Goal: Transaction & Acquisition: Book appointment/travel/reservation

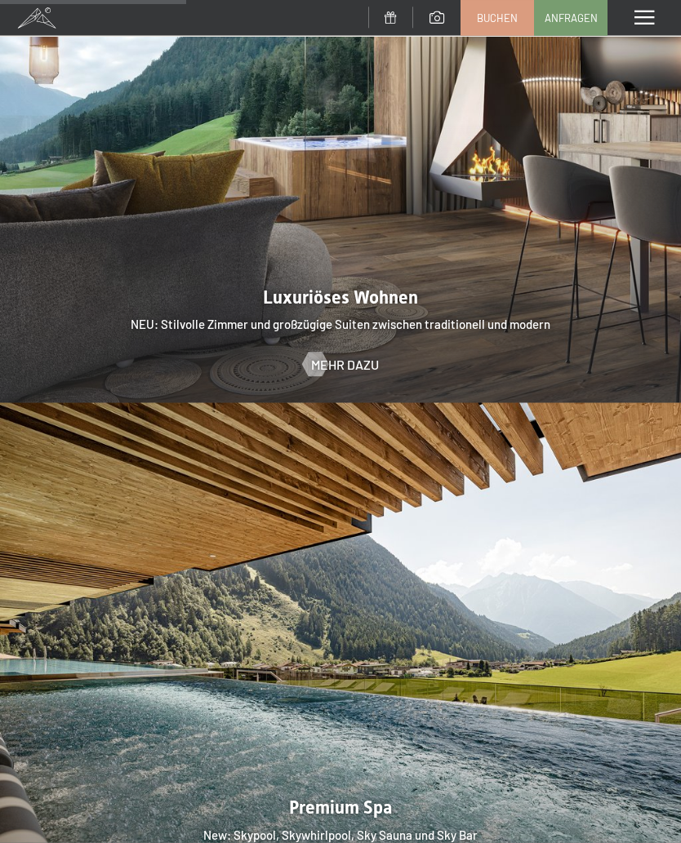
scroll to position [1685, 0]
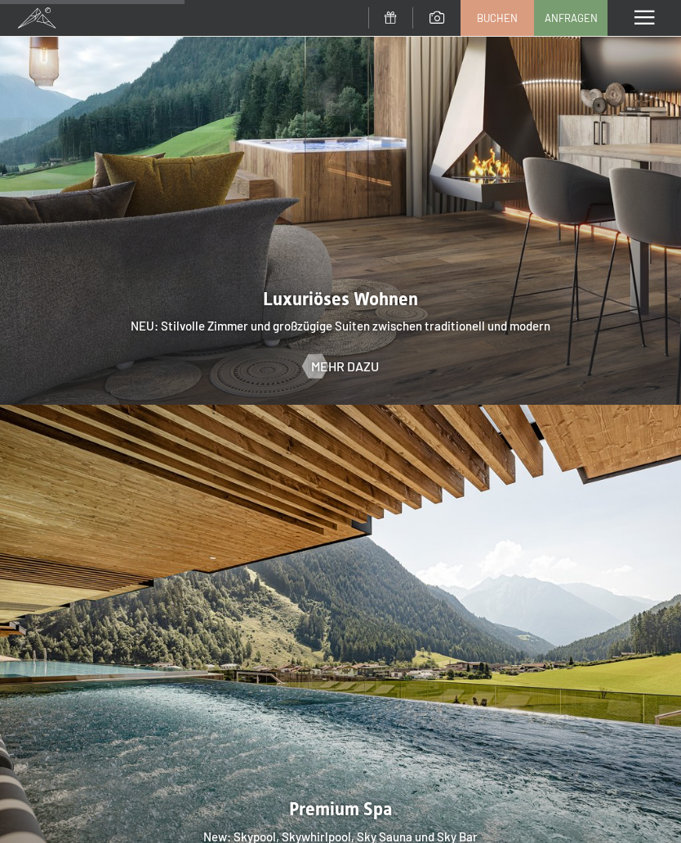
click at [646, 20] on span at bounding box center [644, 18] width 20 height 15
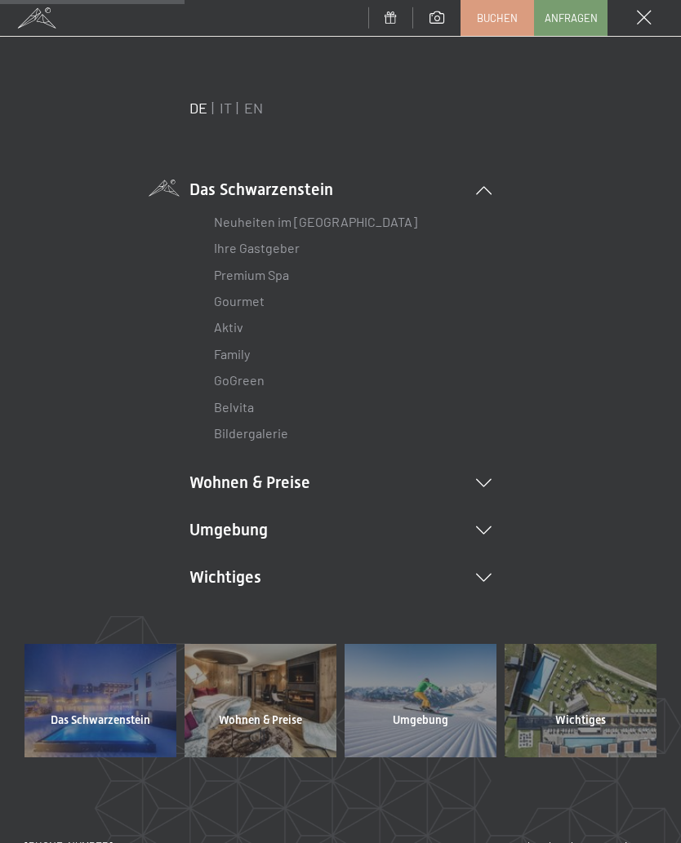
click at [291, 484] on li "Wohnen & Preise Inklusivleistungen [PERSON_NAME] & Preise Liste Angebote Liste …" at bounding box center [340, 482] width 302 height 23
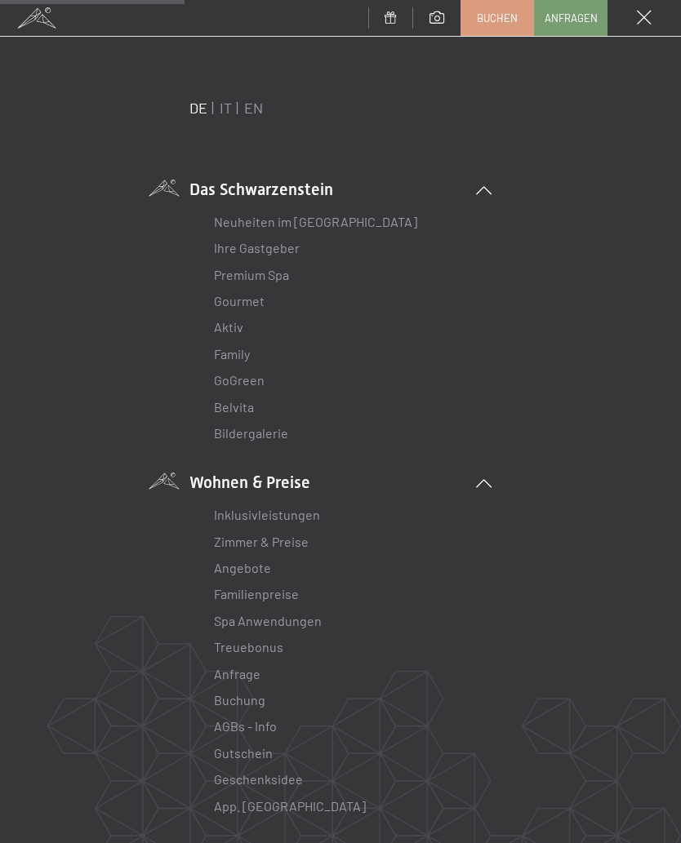
click at [295, 517] on link "Inklusivleistungen" at bounding box center [267, 515] width 106 height 16
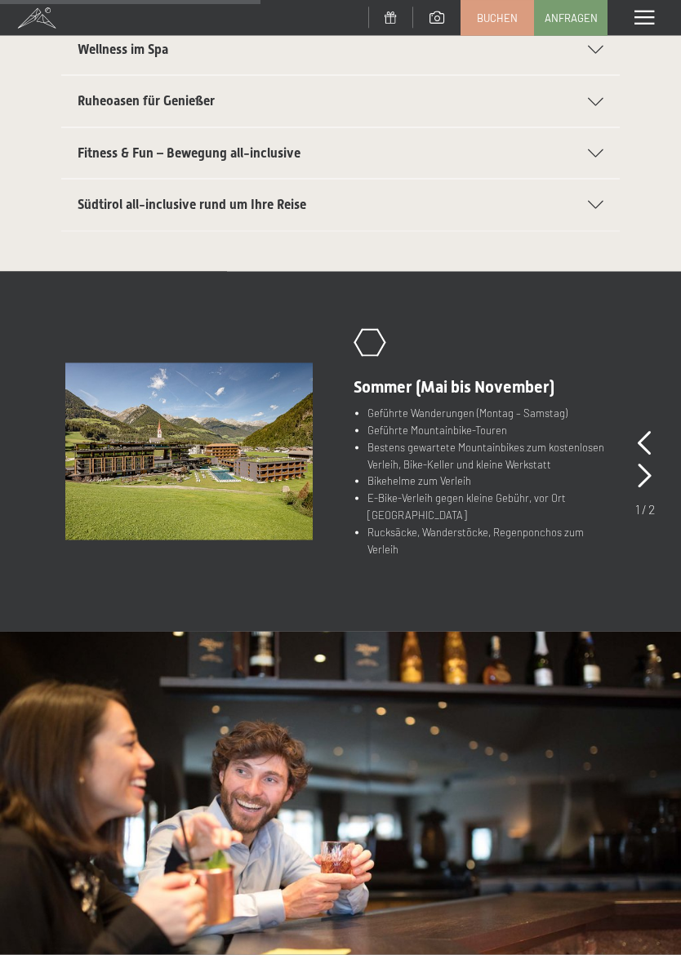
scroll to position [574, 0]
click at [258, 460] on img at bounding box center [188, 450] width 247 height 177
click at [273, 441] on img at bounding box center [188, 450] width 247 height 177
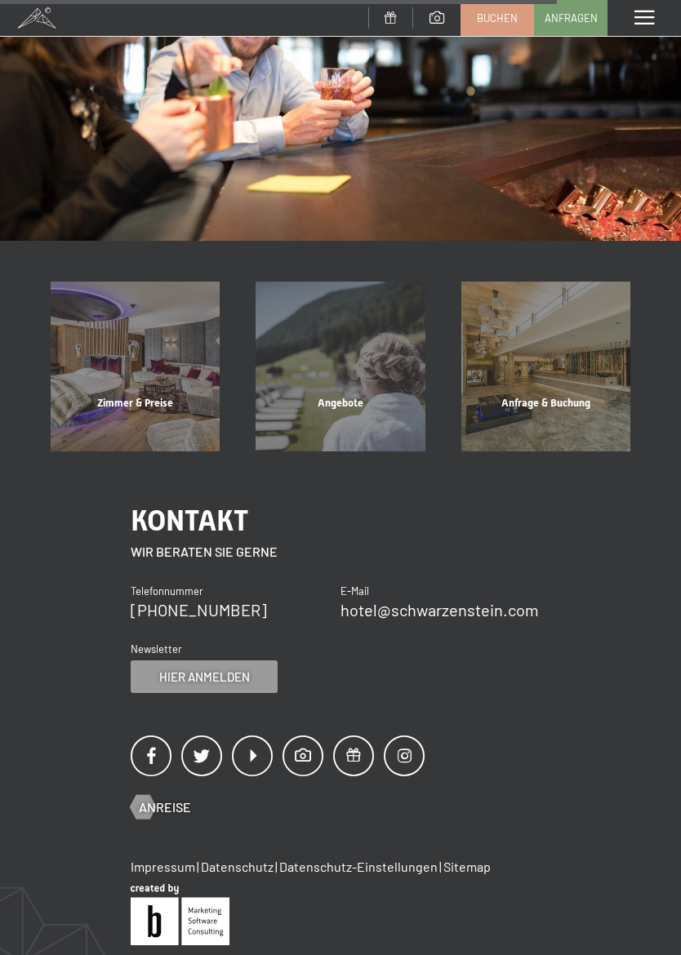
scroll to position [1330, 0]
click at [155, 396] on div "Zimmer & Preise" at bounding box center [135, 422] width 205 height 55
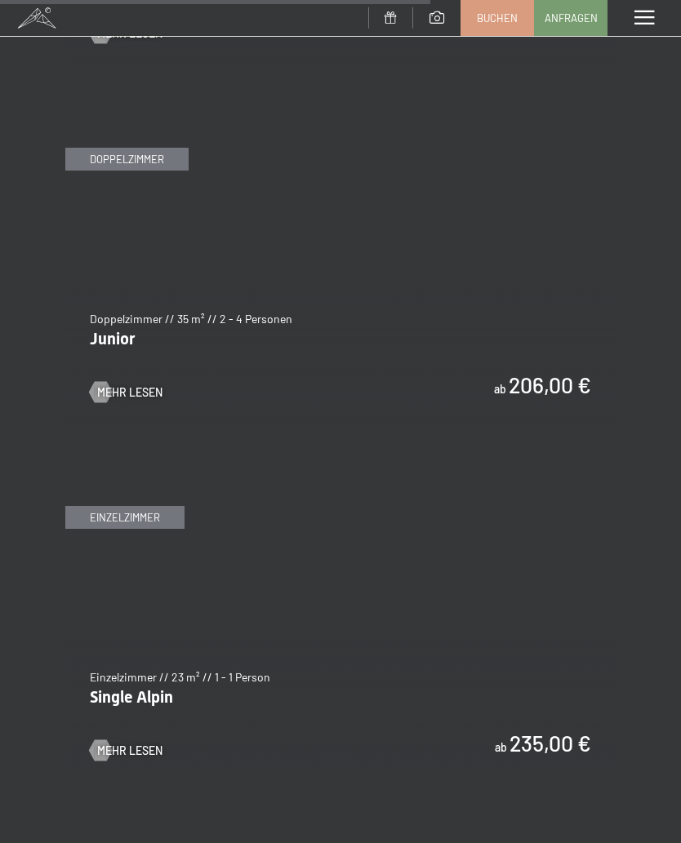
scroll to position [3979, 0]
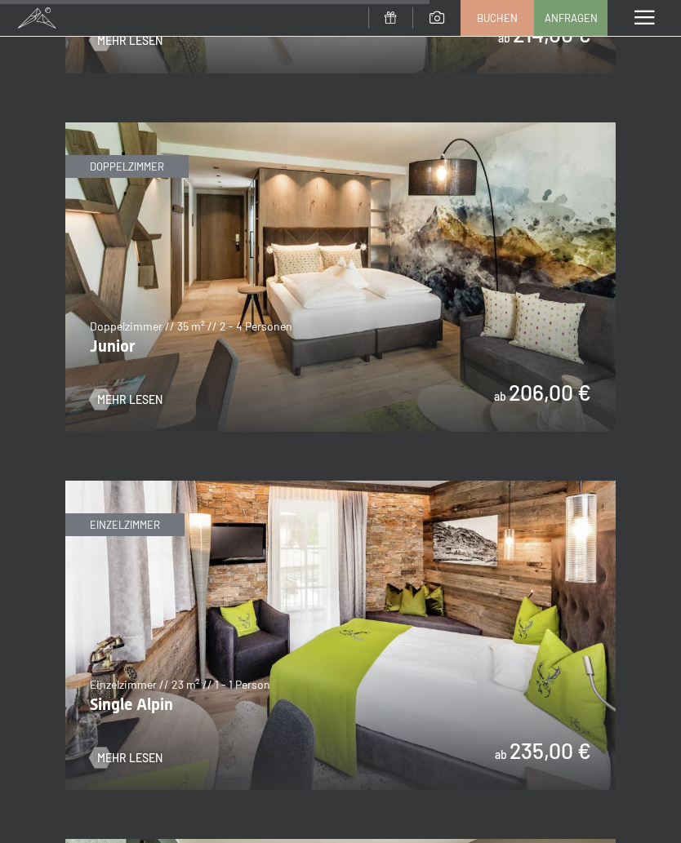
click at [495, 281] on img at bounding box center [340, 276] width 550 height 309
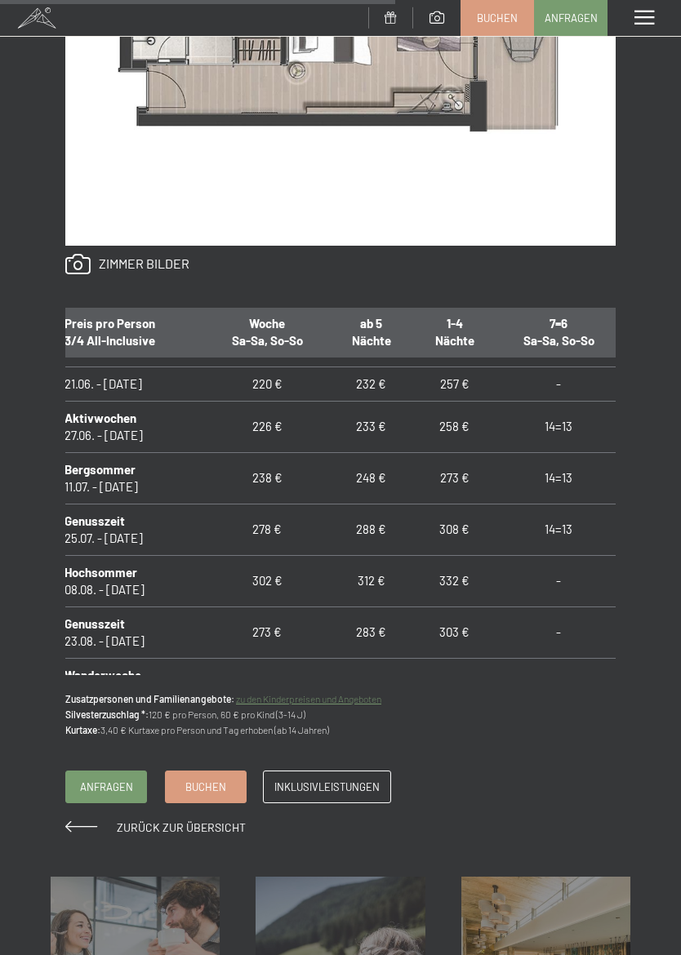
scroll to position [1125, 13]
click at [441, 544] on td "308 €" at bounding box center [454, 527] width 83 height 51
click at [121, 520] on b "Genusszeit" at bounding box center [94, 519] width 60 height 15
click at [112, 522] on td "Genusszeit 25.07. - 08.08.26" at bounding box center [128, 527] width 153 height 51
click at [271, 529] on span "Einwilligung Marketing*" at bounding box center [249, 524] width 135 height 16
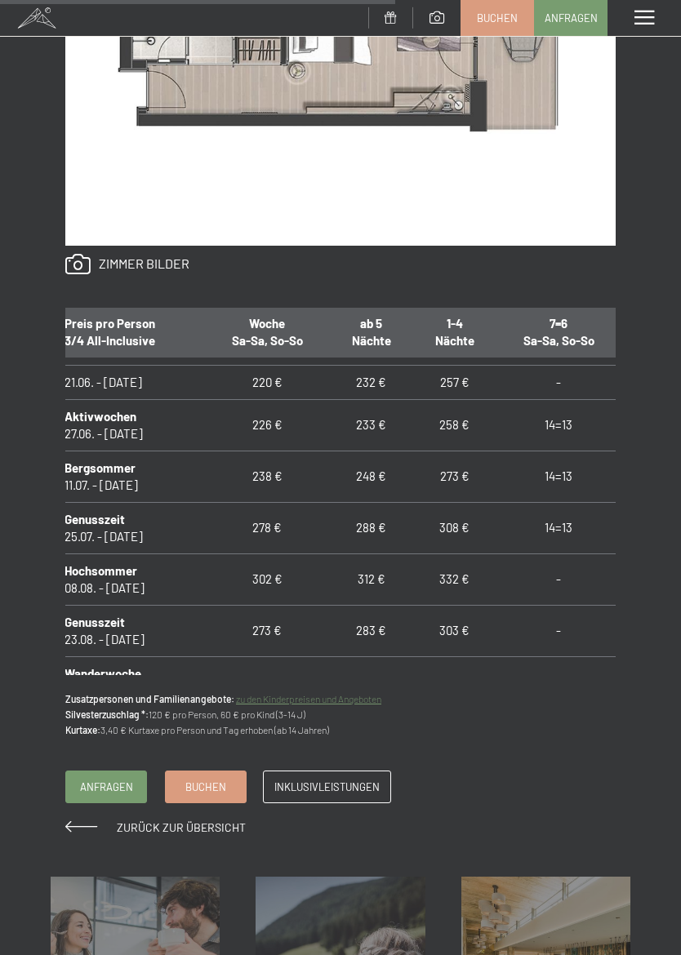
click at [174, 529] on input "Einwilligung Marketing*" at bounding box center [166, 524] width 16 height 16
click at [278, 522] on span "Einwilligung Marketing*" at bounding box center [249, 524] width 135 height 16
click at [174, 522] on input "Einwilligung Marketing*" at bounding box center [166, 524] width 16 height 16
checkbox input "false"
click at [269, 472] on td "238 €" at bounding box center [267, 476] width 125 height 51
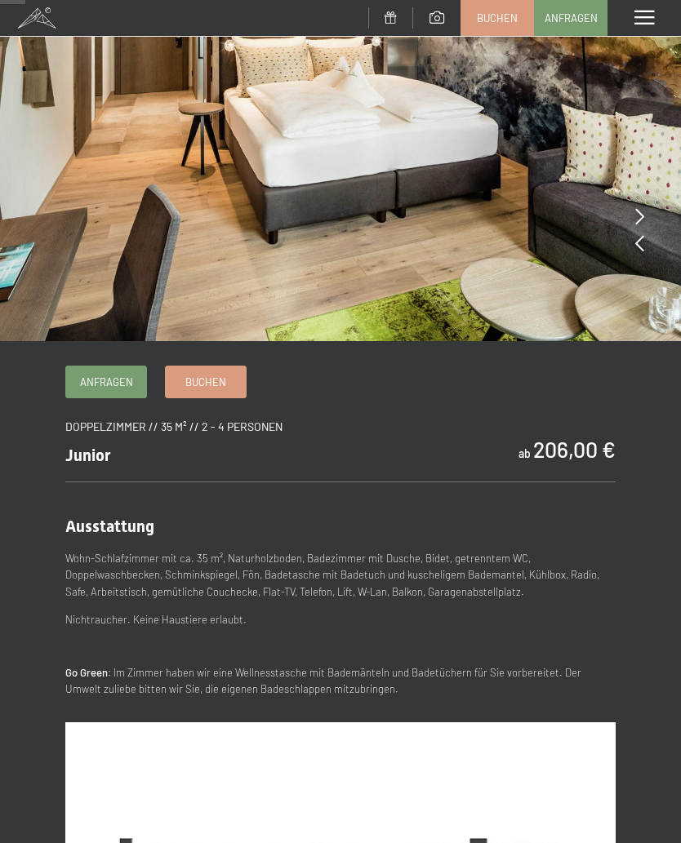
scroll to position [0, 0]
